Goal: Browse casually

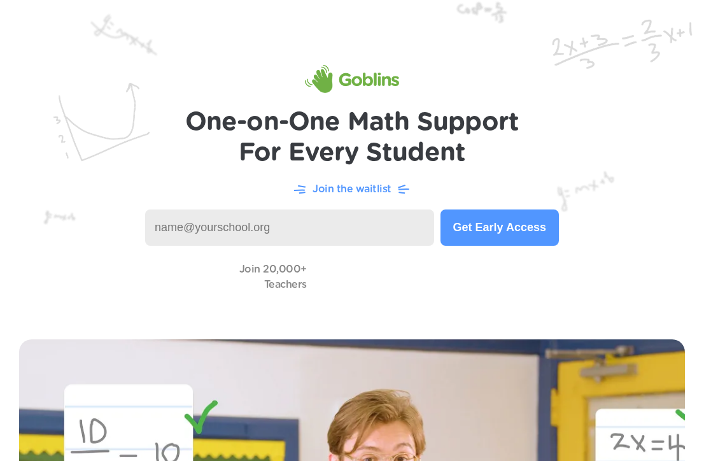
click at [262, 66] on img at bounding box center [352, 160] width 704 height 320
click at [217, 73] on img at bounding box center [352, 160] width 704 height 320
click at [211, 206] on img at bounding box center [352, 160] width 704 height 320
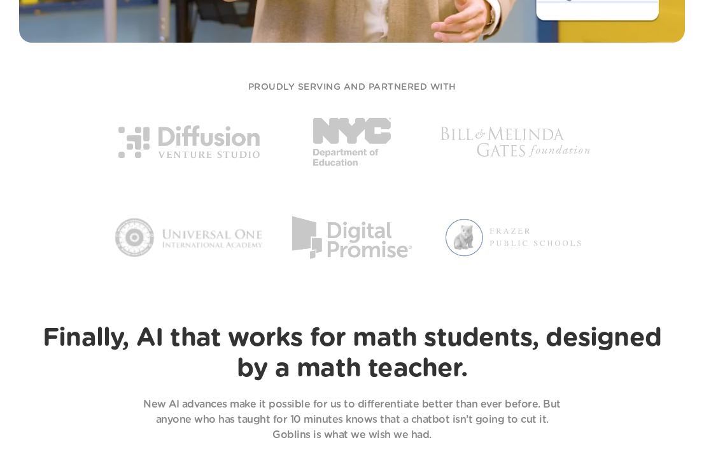
scroll to position [738, 0]
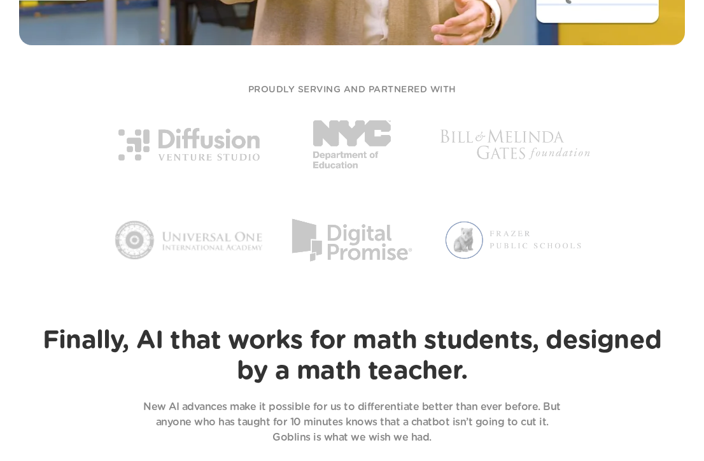
click at [357, 246] on img at bounding box center [352, 240] width 149 height 82
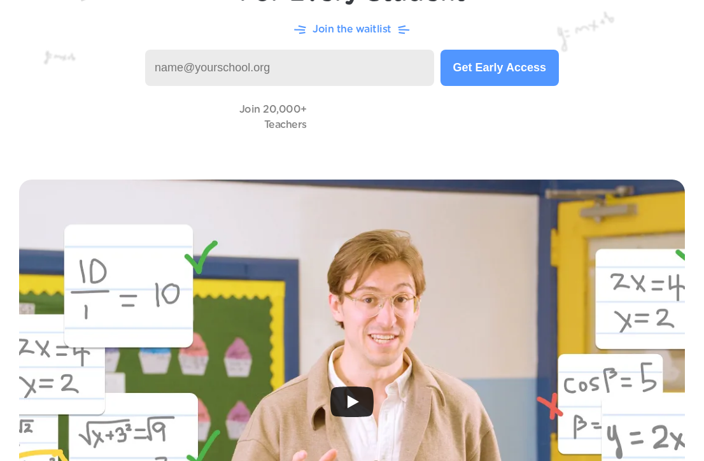
scroll to position [0, 0]
